Goal: Task Accomplishment & Management: Use online tool/utility

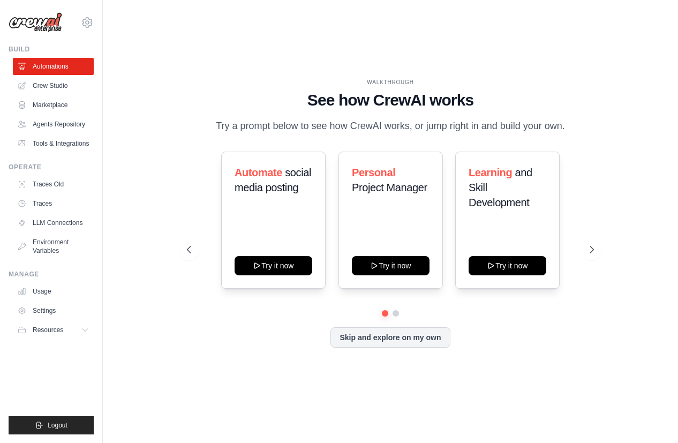
click at [413, 47] on div "WALKTHROUGH See how [PERSON_NAME] works Try a prompt below to see how [PERSON_N…" at bounding box center [390, 221] width 541 height 421
click at [375, 83] on div "WALKTHROUGH" at bounding box center [390, 82] width 407 height 8
click at [363, 123] on p "Try a prompt below to see how CrewAI works, or jump right in and build your own." at bounding box center [390, 126] width 360 height 16
click at [383, 108] on h1 "See how CrewAI works" at bounding box center [390, 99] width 407 height 19
click at [63, 83] on link "Crew Studio" at bounding box center [54, 85] width 81 height 17
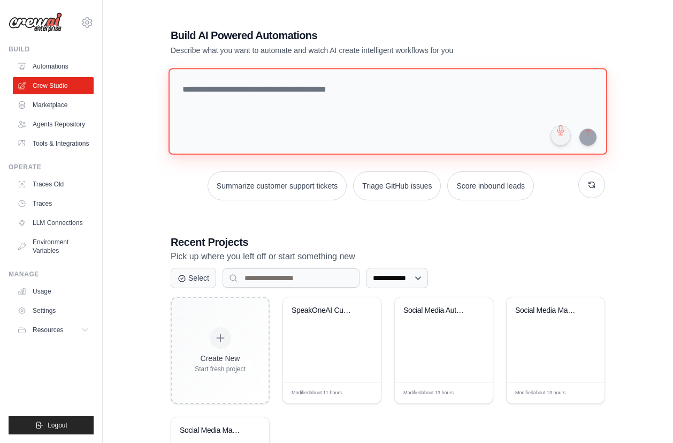
click at [519, 113] on textarea at bounding box center [388, 111] width 439 height 87
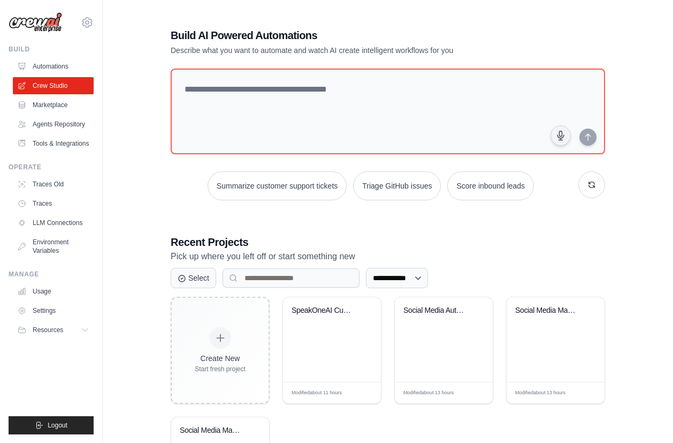
click at [363, 211] on div "**********" at bounding box center [388, 276] width 460 height 530
click at [64, 122] on link "Agents Repository" at bounding box center [54, 124] width 81 height 17
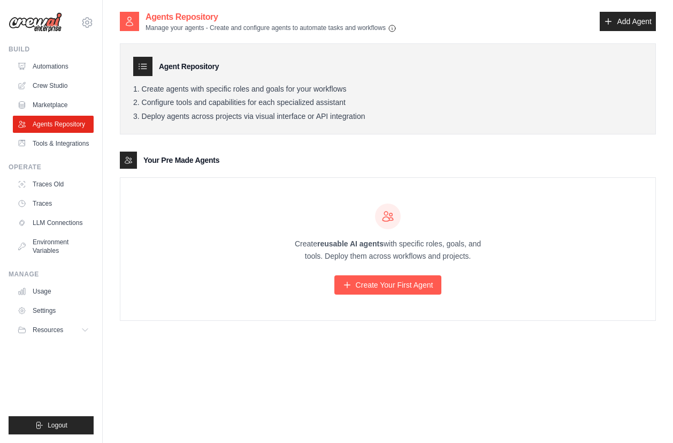
click at [366, 134] on div "Agent Repository Create agents with specific roles and goals for your workflows…" at bounding box center [388, 89] width 536 height 92
click at [389, 291] on link "Create Your First Agent" at bounding box center [389, 284] width 108 height 19
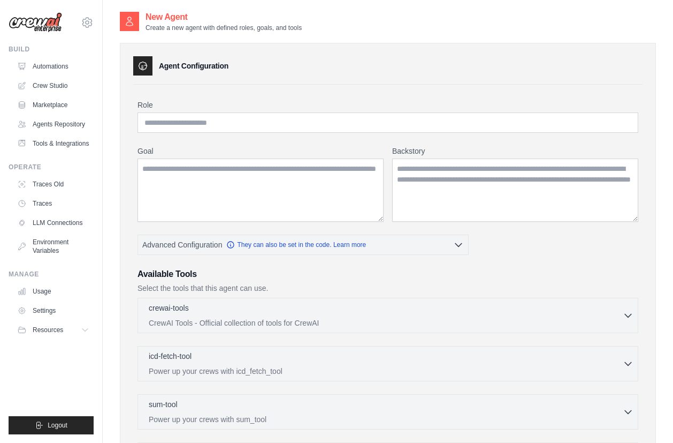
click at [383, 225] on div "Role Goal Backstory Advanced Configuration They can also be set in the code. Le…" at bounding box center [388, 341] width 501 height 482
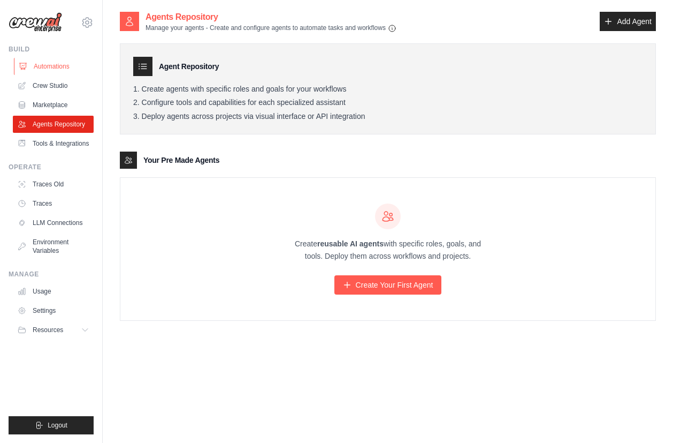
click at [36, 65] on link "Automations" at bounding box center [54, 66] width 81 height 17
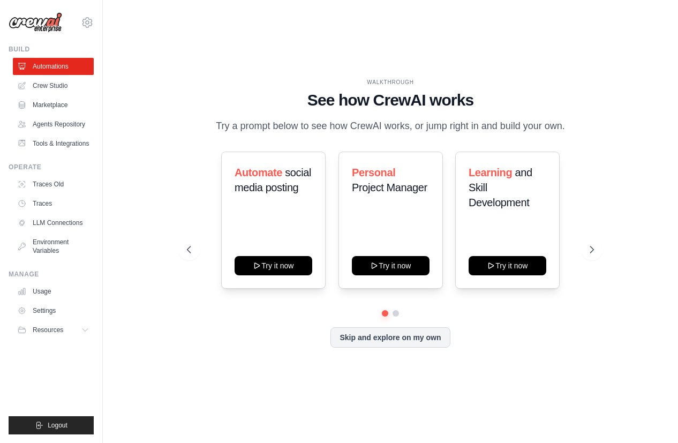
click at [404, 127] on p "Try a prompt below to see how CrewAI works, or jump right in and build your own." at bounding box center [390, 126] width 360 height 16
click at [392, 219] on div "Personal Project Manager Try it now" at bounding box center [390, 219] width 104 height 137
click at [309, 209] on div "Automate social media posting Try it now" at bounding box center [273, 219] width 104 height 137
click at [280, 204] on div "Automate social media posting Try it now" at bounding box center [273, 219] width 104 height 137
click at [269, 209] on div "Automate social media posting Try it now" at bounding box center [273, 219] width 104 height 137
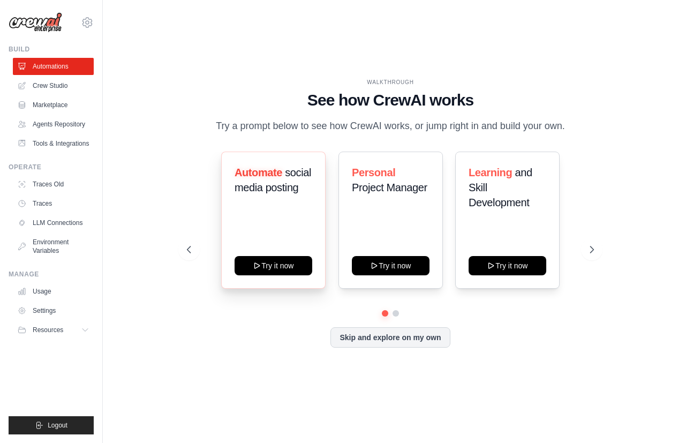
click at [274, 214] on div "Automate social media posting Try it now" at bounding box center [273, 219] width 104 height 137
click at [264, 224] on div "Automate social media posting Try it now" at bounding box center [273, 219] width 104 height 137
click at [269, 220] on div "Automate social media posting Try it now" at bounding box center [273, 219] width 104 height 137
click at [269, 219] on div "Automate social media posting Try it now" at bounding box center [273, 219] width 104 height 137
click at [269, 218] on div "Automate social media posting Try it now" at bounding box center [273, 219] width 104 height 137
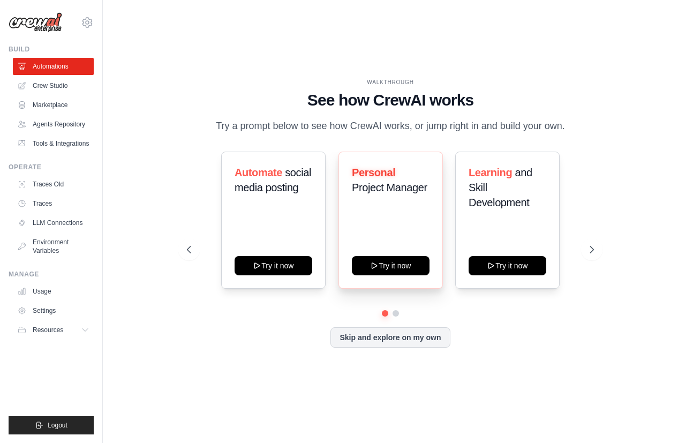
click at [389, 202] on div "Personal Project Manager" at bounding box center [391, 184] width 78 height 39
click at [391, 202] on div "Personal Project Manager" at bounding box center [391, 184] width 78 height 39
click at [391, 203] on div "Personal Project Manager Try it now" at bounding box center [390, 219] width 104 height 137
click at [391, 203] on div "Personal Project Manager" at bounding box center [391, 184] width 78 height 39
click at [376, 100] on h1 "See how CrewAI works" at bounding box center [390, 99] width 407 height 19
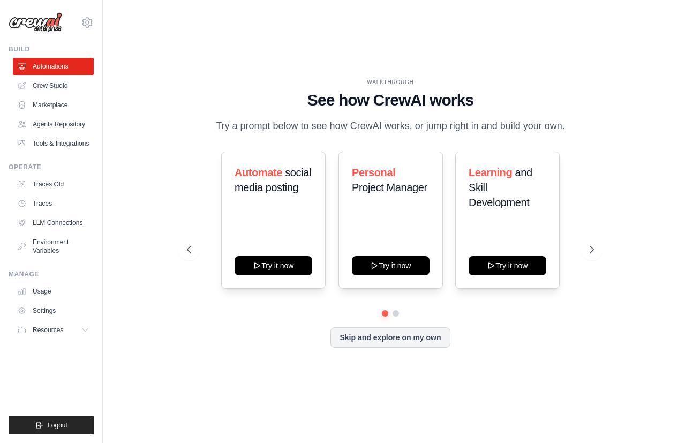
click at [388, 112] on div "WALKTHROUGH See how [PERSON_NAME] works Try a prompt below to see how [PERSON_N…" at bounding box center [390, 106] width 407 height 56
click at [390, 201] on div "Personal Project Manager" at bounding box center [391, 184] width 78 height 39
click at [382, 207] on div "Personal Project Manager Try it now" at bounding box center [390, 219] width 104 height 137
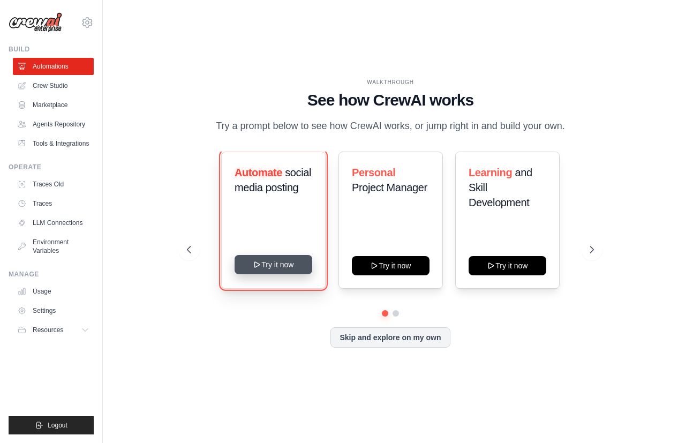
click at [277, 268] on button "Try it now" at bounding box center [273, 264] width 78 height 19
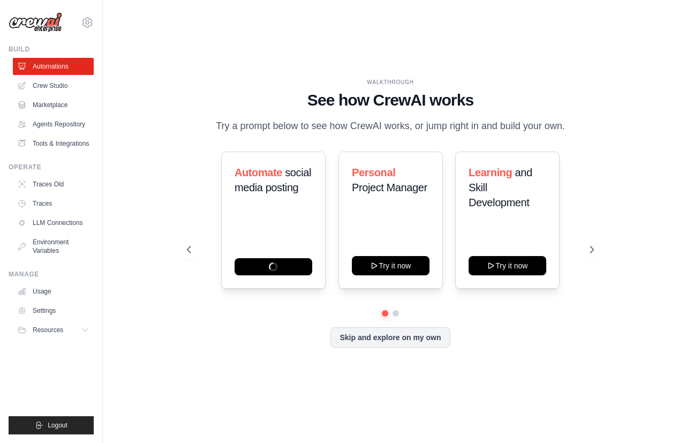
click at [57, 115] on ul "Automations Crew Studio Marketplace Agents Repository Tools & Integrations" at bounding box center [53, 105] width 81 height 94
click at [59, 108] on link "Marketplace" at bounding box center [54, 104] width 81 height 17
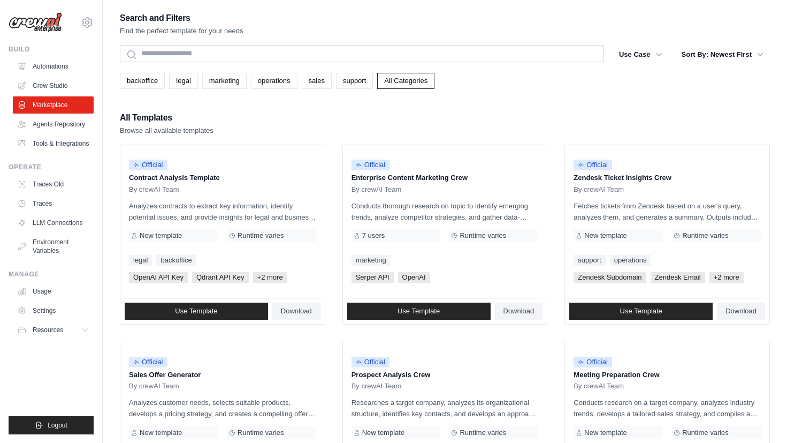
drag, startPoint x: 763, startPoint y: 19, endPoint x: 748, endPoint y: 19, distance: 15.5
drag, startPoint x: 748, startPoint y: 19, endPoint x: 548, endPoint y: 83, distance: 210.2
click at [548, 83] on div "backoffice legal marketing operations sales support All Categories" at bounding box center [445, 81] width 650 height 16
click at [465, 211] on p "Conducts thorough research on topic to identify emerging trends, analyze compet…" at bounding box center [445, 211] width 187 height 22
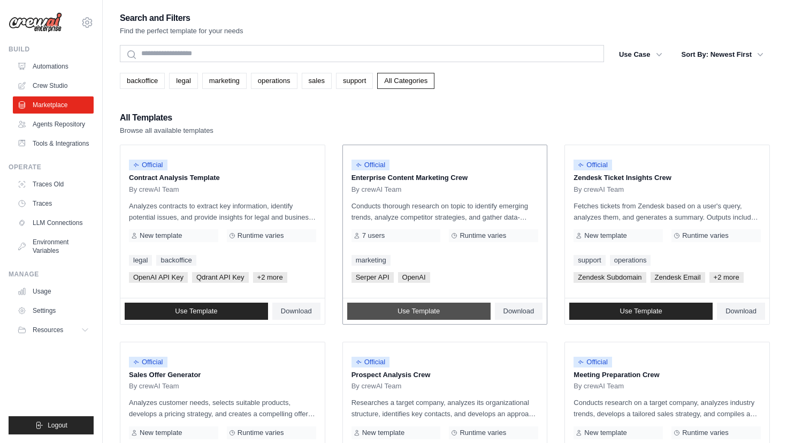
click at [461, 313] on link "Use Template" at bounding box center [418, 310] width 143 height 17
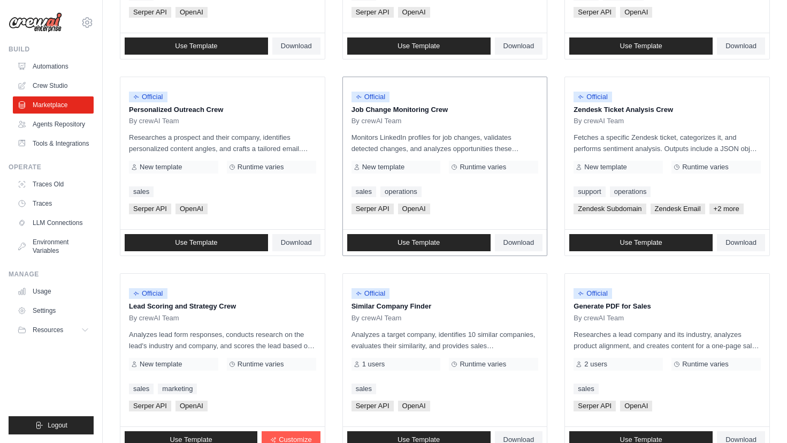
scroll to position [482, 0]
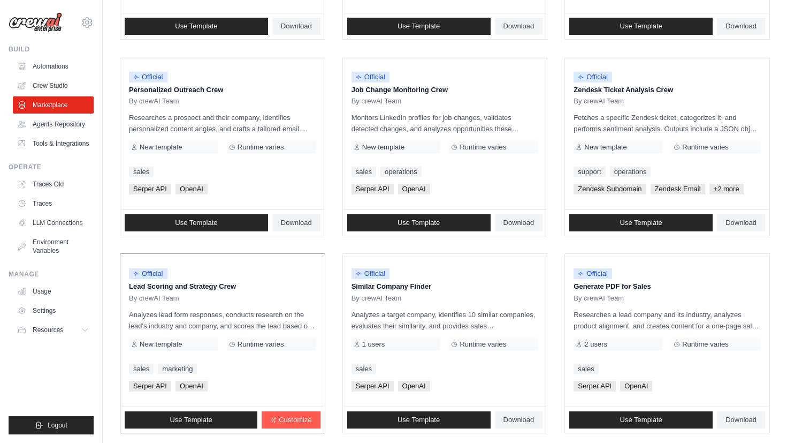
click at [277, 290] on p "Lead Scoring and Strategy Crew" at bounding box center [222, 286] width 187 height 11
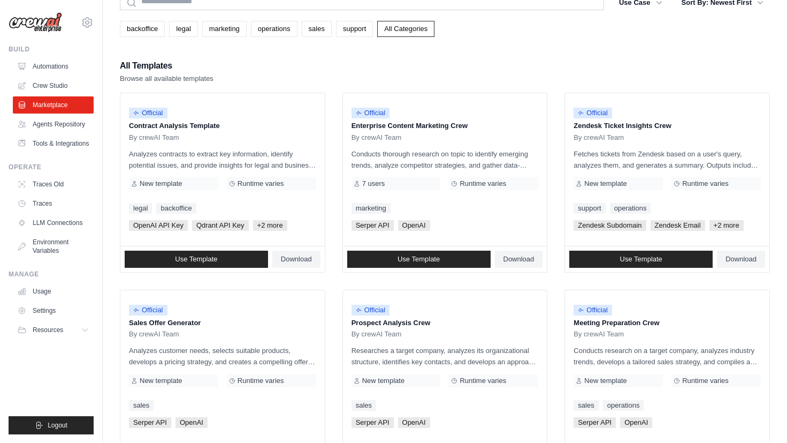
scroll to position [0, 0]
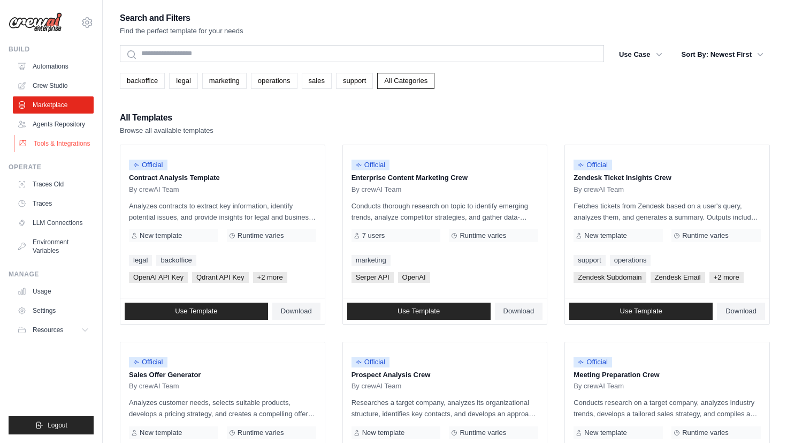
click at [34, 140] on link "Tools & Integrations" at bounding box center [54, 143] width 81 height 17
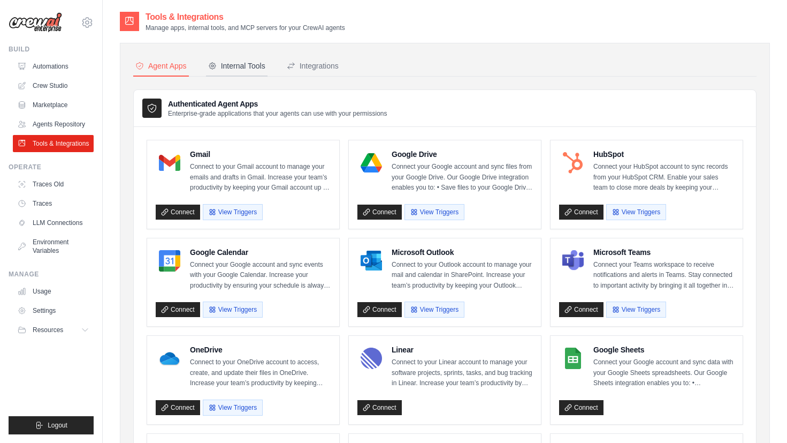
click at [250, 64] on div "Internal Tools" at bounding box center [236, 65] width 57 height 11
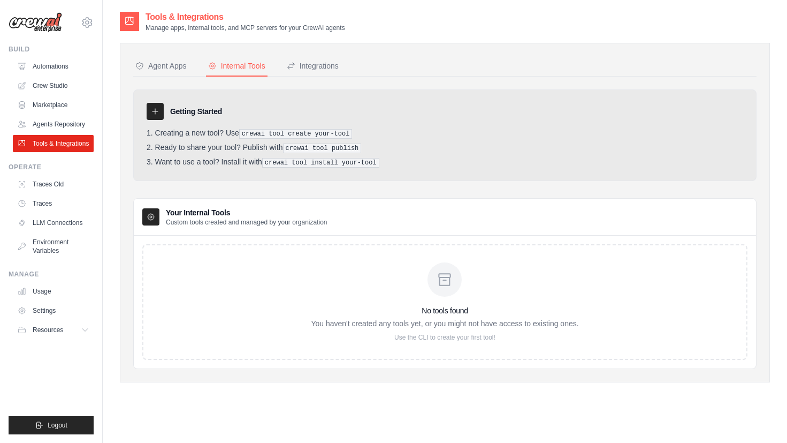
click at [202, 114] on h3 "Getting Started" at bounding box center [196, 111] width 52 height 11
drag, startPoint x: 255, startPoint y: 137, endPoint x: 304, endPoint y: 134, distance: 48.8
click at [259, 138] on pre "crewai tool create your-tool" at bounding box center [295, 134] width 113 height 10
click at [323, 132] on pre "crewai tool create your-tool" at bounding box center [295, 134] width 113 height 10
drag, startPoint x: 332, startPoint y: 132, endPoint x: 336, endPoint y: 150, distance: 18.7
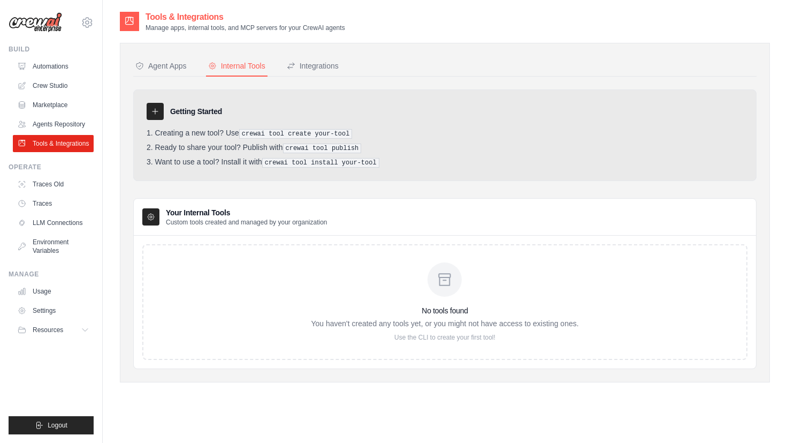
click at [332, 132] on pre "crewai tool create your-tool" at bounding box center [295, 134] width 113 height 10
click at [440, 279] on icon at bounding box center [444, 279] width 11 height 11
click at [393, 227] on div "Your Internal Tools Custom tools created and managed by your organization" at bounding box center [445, 217] width 623 height 37
click at [390, 262] on div "No tools found You haven't created any tools yet, or you might not have access …" at bounding box center [445, 301] width 268 height 79
click at [263, 360] on div "No tools found You haven't created any tools yet, or you might not have access …" at bounding box center [445, 302] width 623 height 133
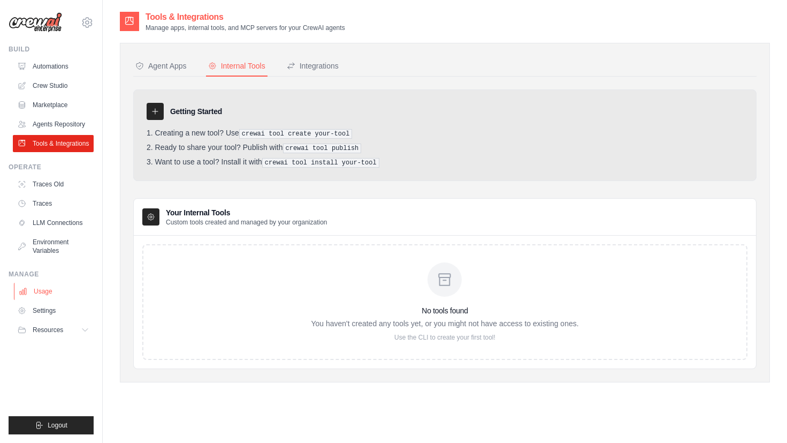
click at [72, 285] on link "Usage" at bounding box center [54, 291] width 81 height 17
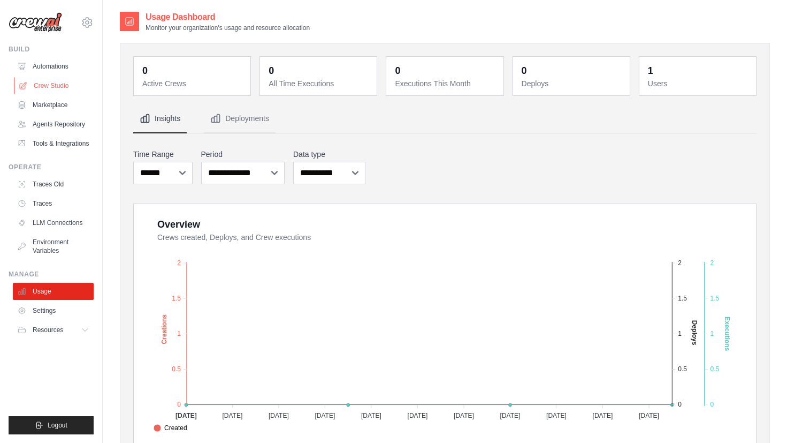
click at [67, 87] on link "Crew Studio" at bounding box center [54, 85] width 81 height 17
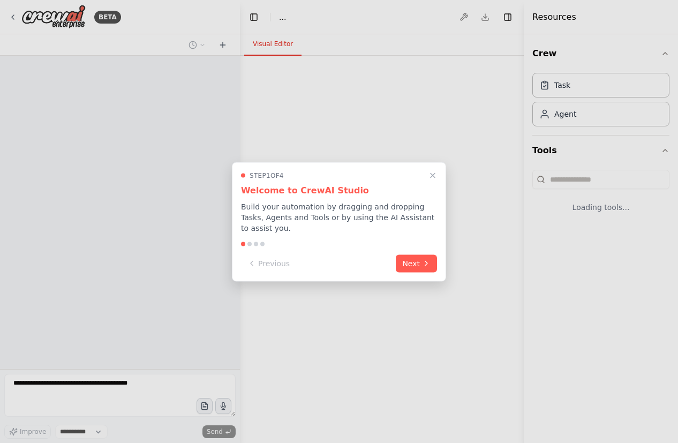
select select "****"
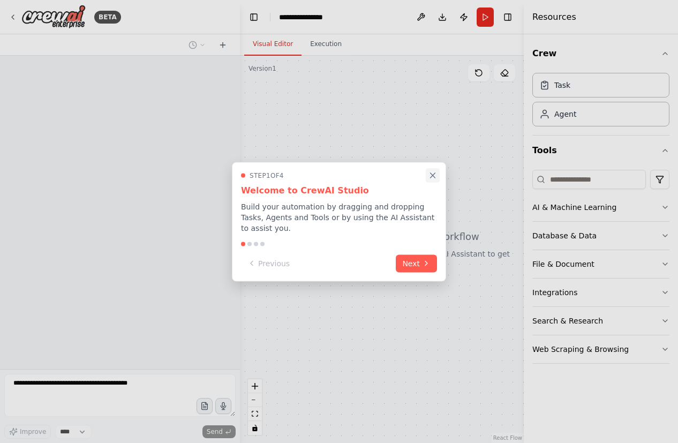
click at [430, 179] on icon "Close walkthrough" at bounding box center [433, 175] width 10 height 10
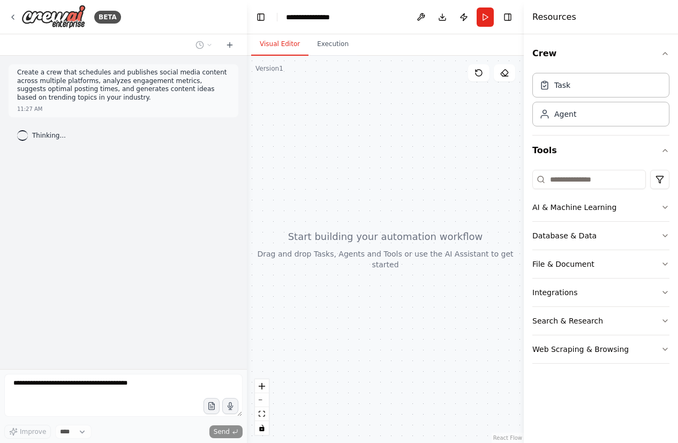
drag, startPoint x: 238, startPoint y: 126, endPoint x: 247, endPoint y: 139, distance: 15.3
click at [247, 139] on div "**********" at bounding box center [339, 221] width 678 height 443
click at [155, 179] on div "Create a crew that schedules and publishes social media content across multiple…" at bounding box center [123, 212] width 247 height 313
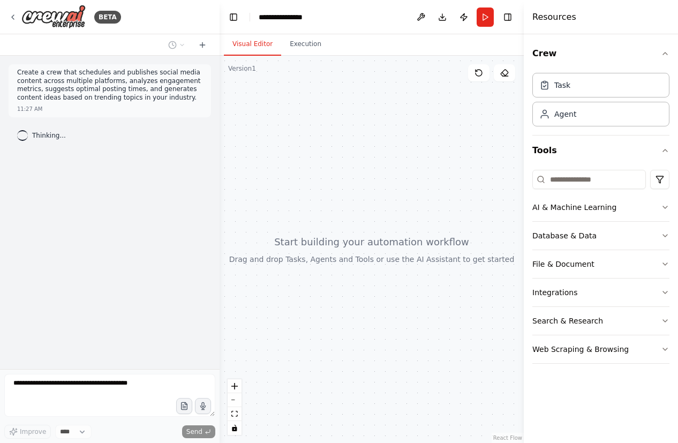
drag, startPoint x: 246, startPoint y: 163, endPoint x: 219, endPoint y: 168, distance: 27.1
click at [219, 168] on div "**********" at bounding box center [339, 221] width 678 height 443
click at [351, 164] on div at bounding box center [371, 249] width 304 height 387
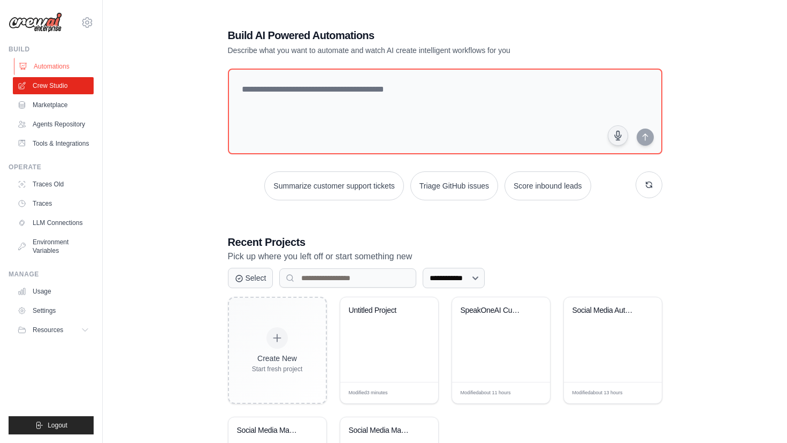
click at [66, 68] on link "Automations" at bounding box center [54, 66] width 81 height 17
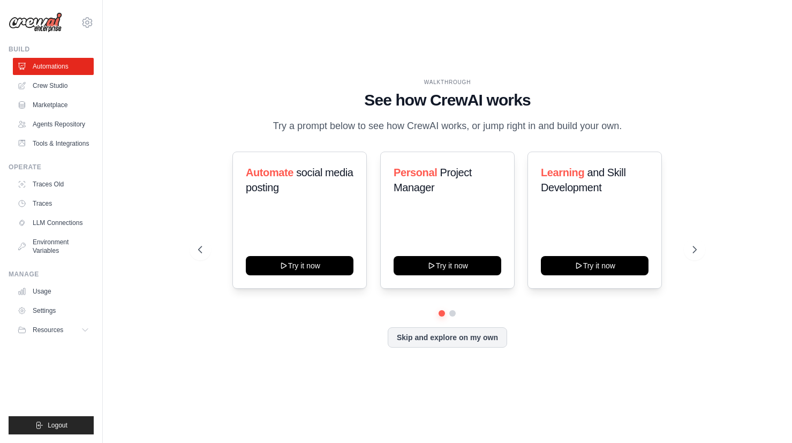
click at [69, 64] on link "Automations" at bounding box center [53, 66] width 81 height 17
click at [248, 123] on div "WALKTHROUGH See how [PERSON_NAME] works Try a prompt below to see how [PERSON_N…" at bounding box center [447, 106] width 498 height 56
click at [54, 119] on link "Agents Repository" at bounding box center [54, 124] width 81 height 17
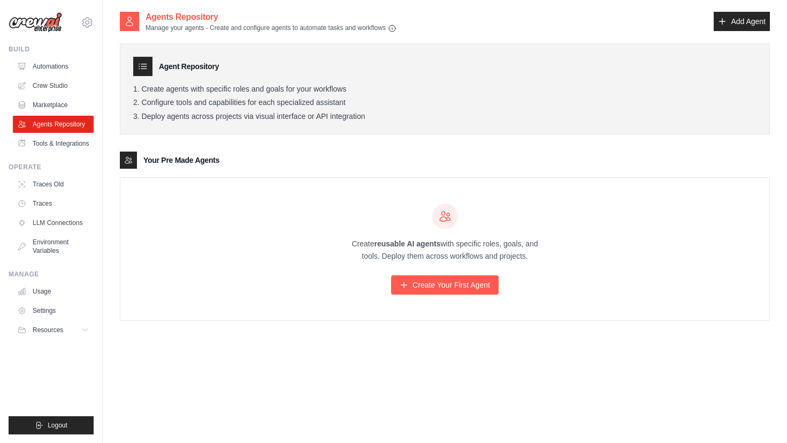
click at [239, 191] on div "Create reusable AI agents with specific roles, goals, and tools. Deploy them ac…" at bounding box center [444, 249] width 649 height 142
click at [468, 296] on div "Create reusable AI agents with specific roles, goals, and tools. Deploy them ac…" at bounding box center [444, 249] width 649 height 142
click at [469, 290] on link "Create Your First Agent" at bounding box center [445, 284] width 108 height 19
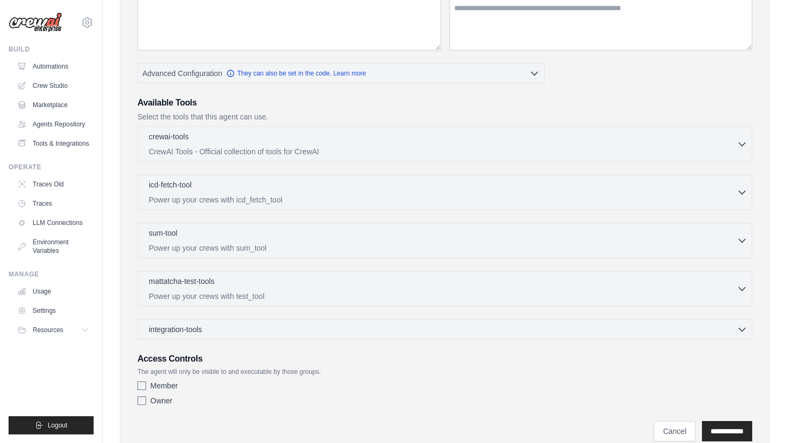
scroll to position [213, 0]
